Goal: Task Accomplishment & Management: Use online tool/utility

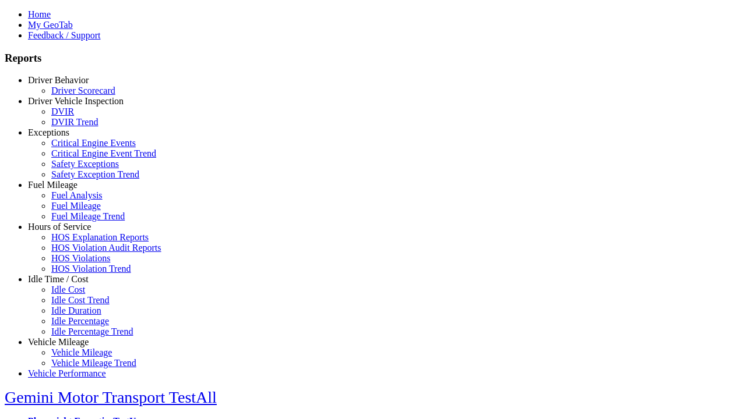
click at [67, 284] on link "Idle Time / Cost" at bounding box center [58, 279] width 61 height 10
click at [76, 295] on link "Idle Cost" at bounding box center [68, 290] width 34 height 10
select select
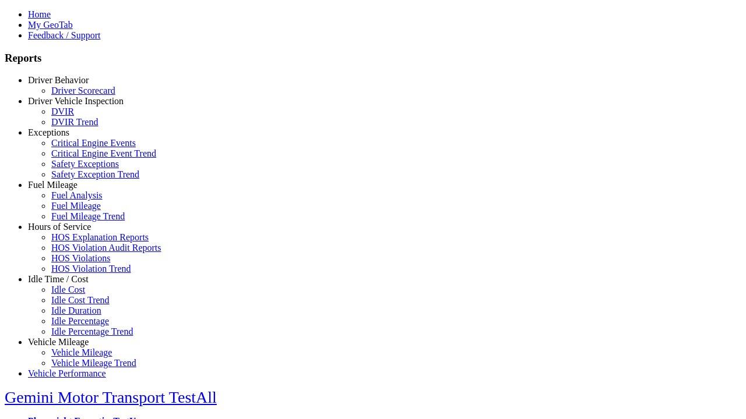
select select
